Goal: Information Seeking & Learning: Learn about a topic

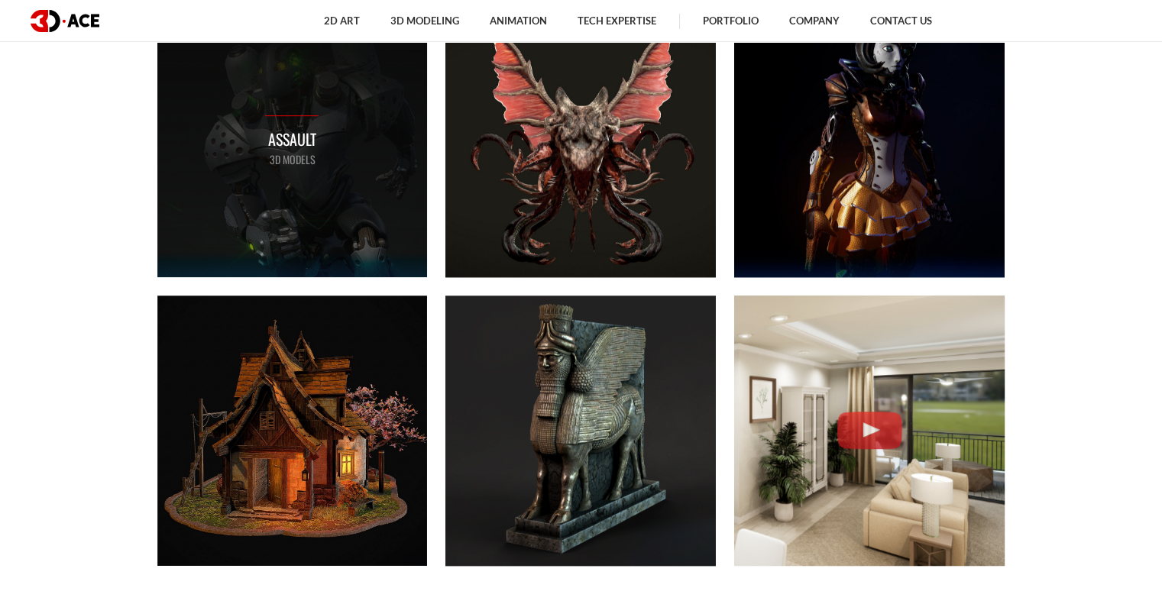
scroll to position [611, 0]
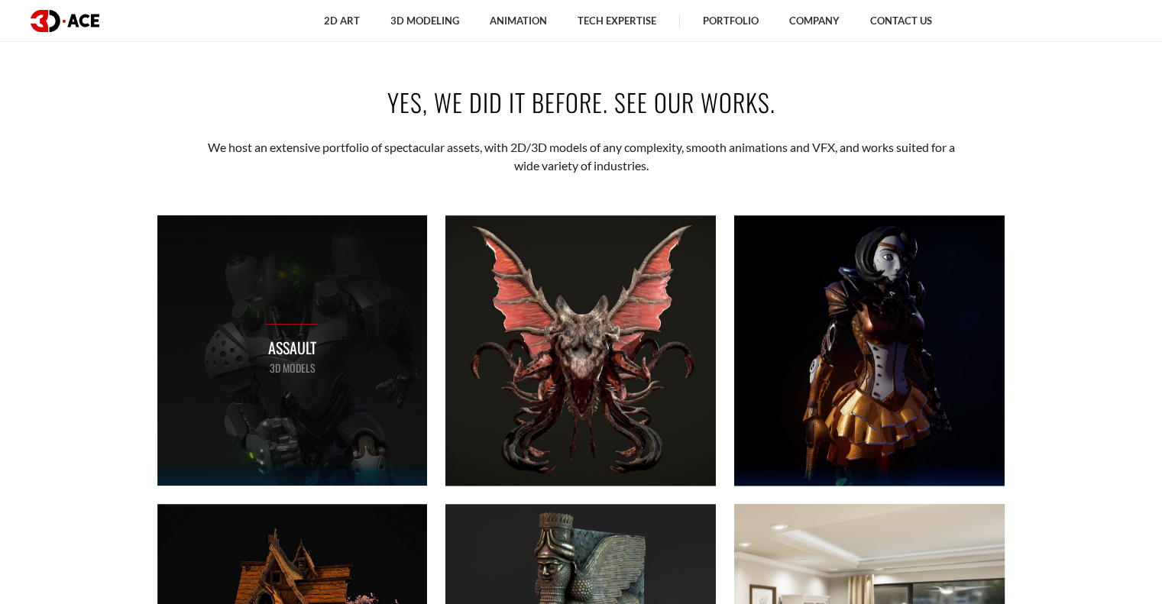
click at [313, 347] on p "Assault" at bounding box center [291, 348] width 53 height 24
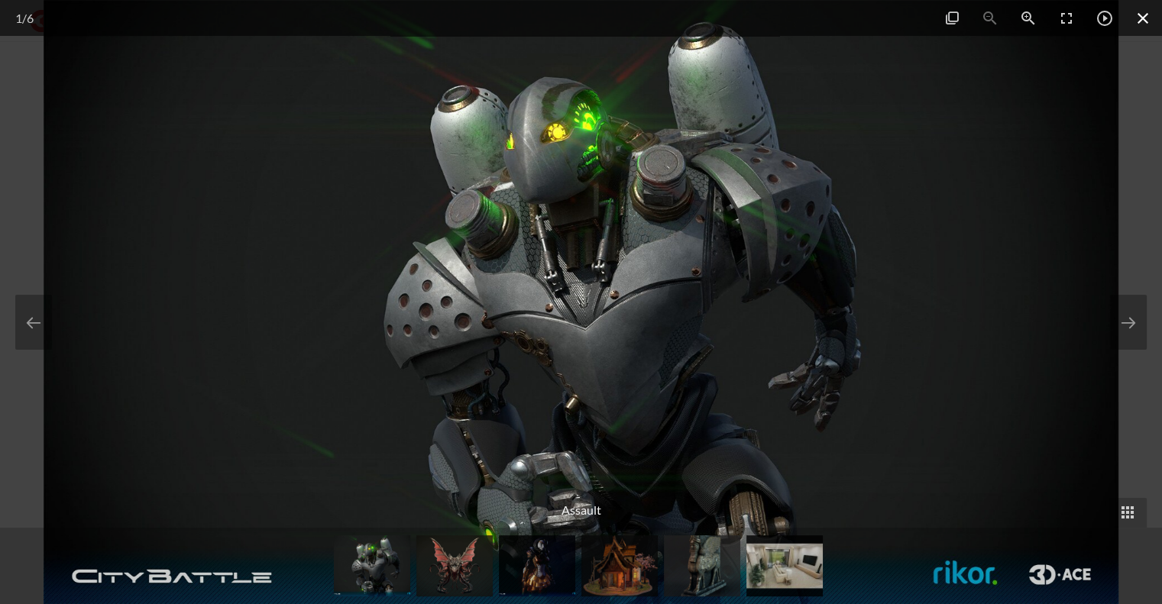
click at [1143, 20] on span at bounding box center [1142, 18] width 38 height 36
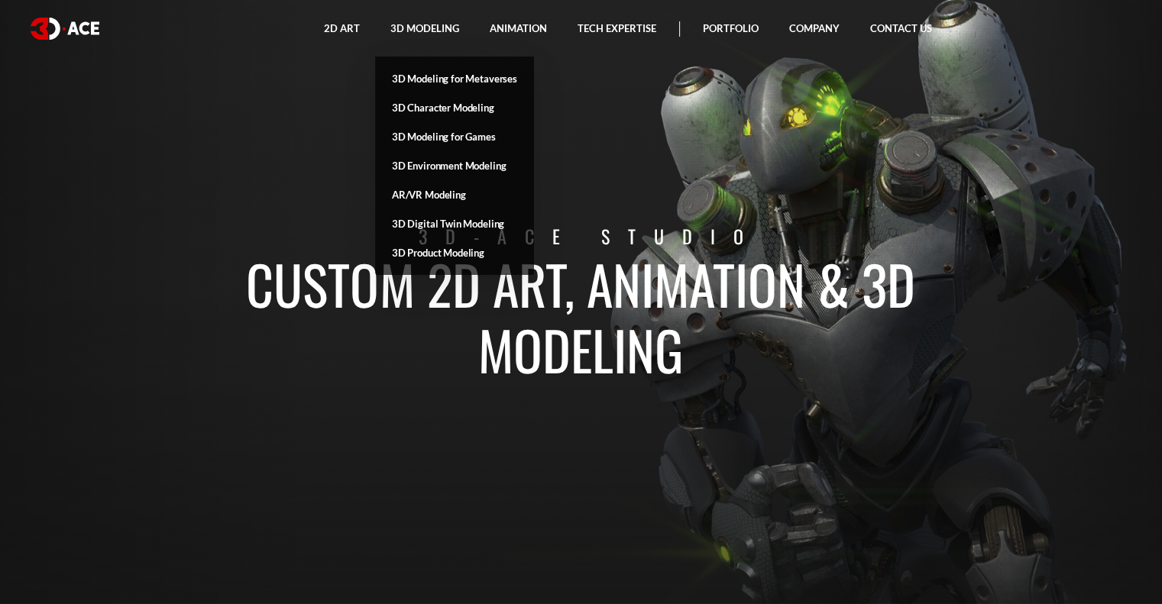
click at [428, 194] on link "AR/VR Modeling" at bounding box center [454, 194] width 159 height 29
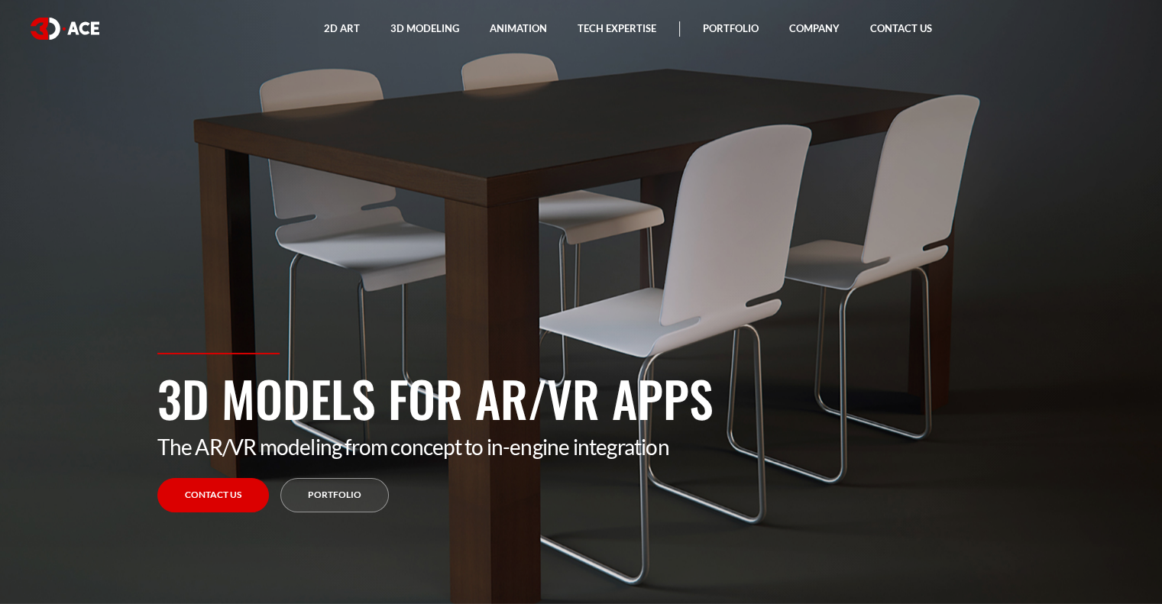
drag, startPoint x: 412, startPoint y: 282, endPoint x: 707, endPoint y: 202, distance: 305.5
click at [708, 204] on section "3D Models for AR/VR Apps The AR/VR modeling from concept to in-engine integrati…" at bounding box center [581, 302] width 1162 height 604
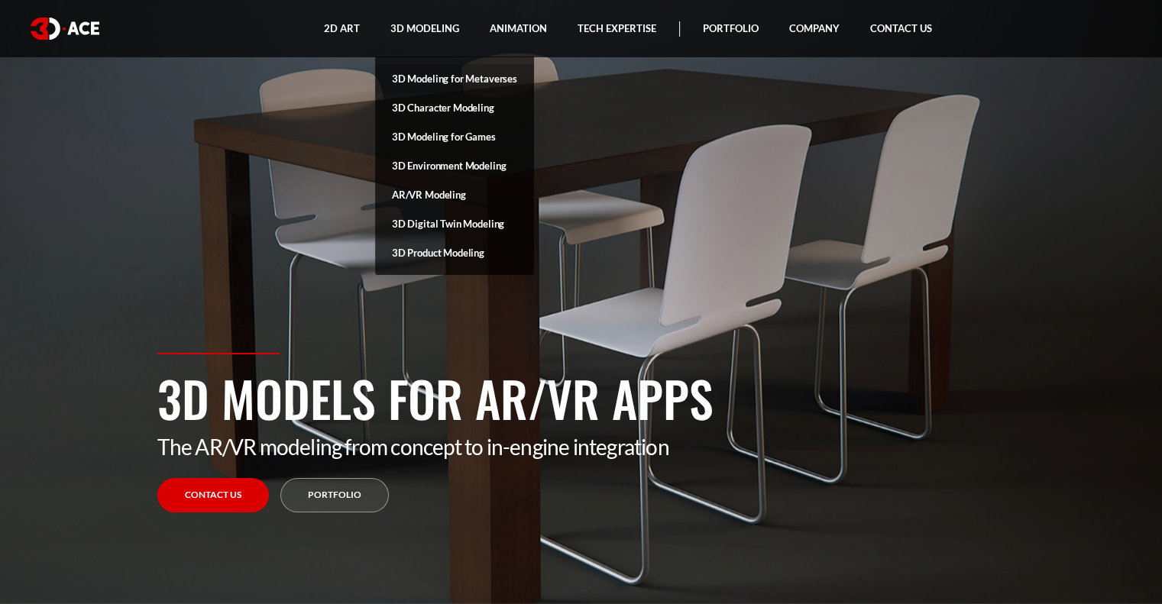
click at [398, 76] on link "3D Modeling for Metaverses" at bounding box center [454, 78] width 159 height 29
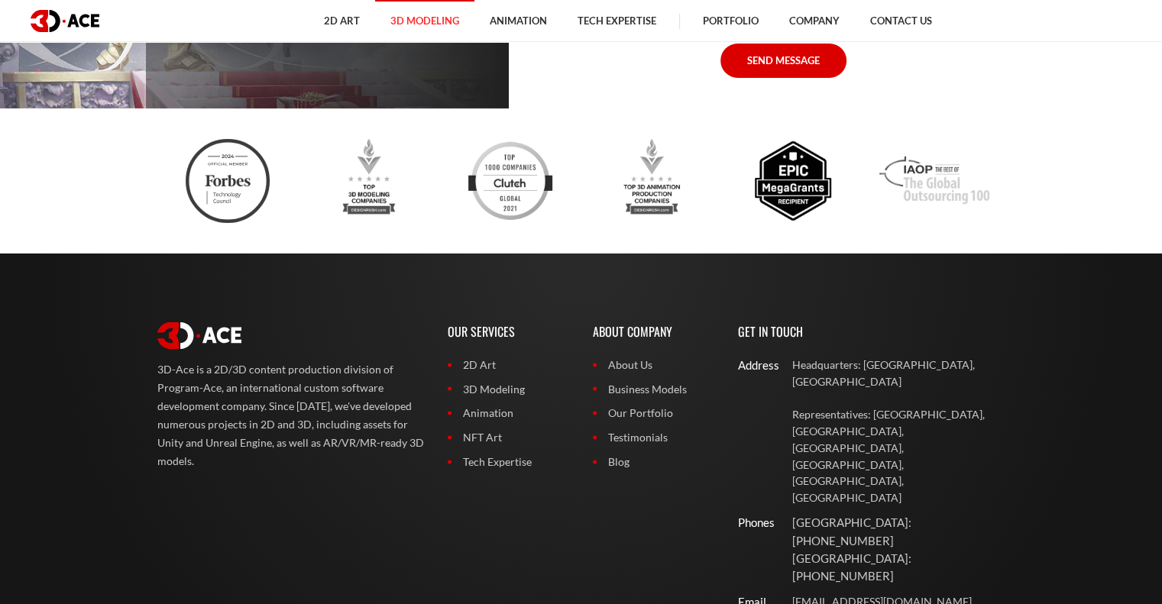
scroll to position [5346, 0]
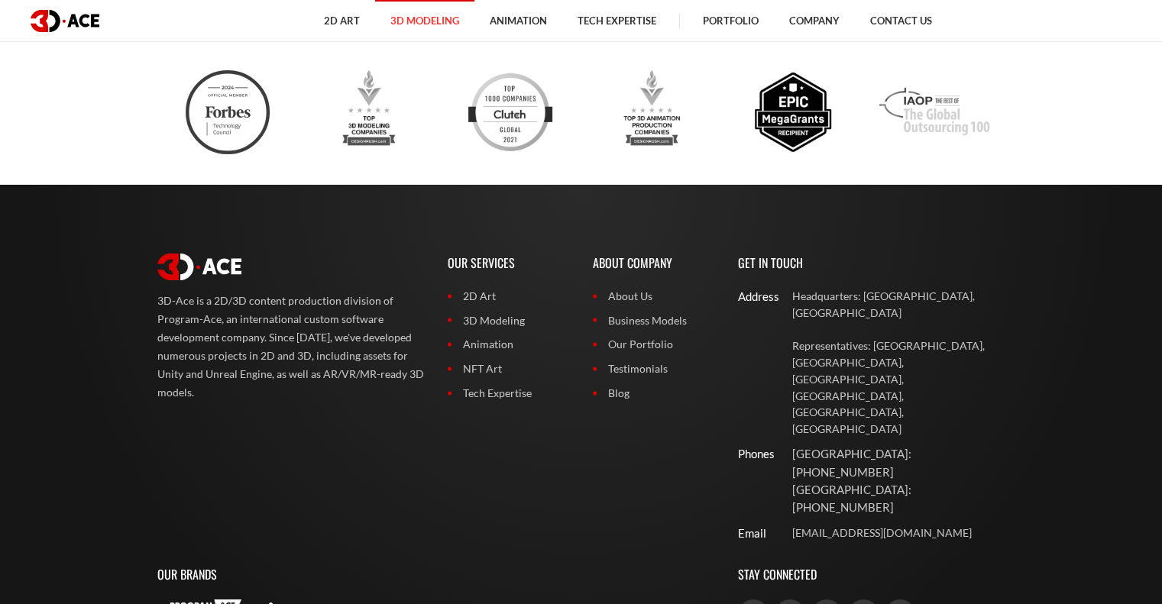
click at [300, 603] on img at bounding box center [304, 612] width 84 height 18
